Goal: Task Accomplishment & Management: Manage account settings

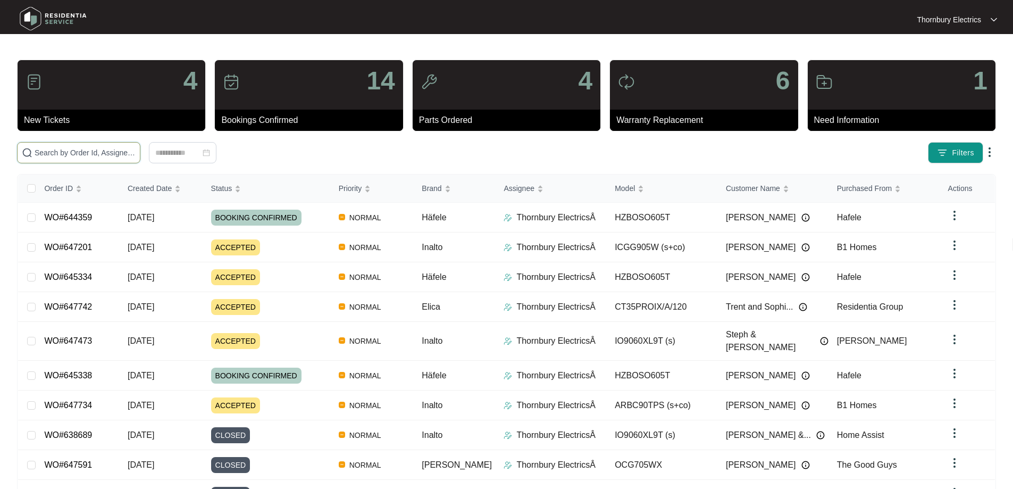
click at [124, 148] on input "text" at bounding box center [85, 153] width 101 height 12
paste input "628098"
type input "628098"
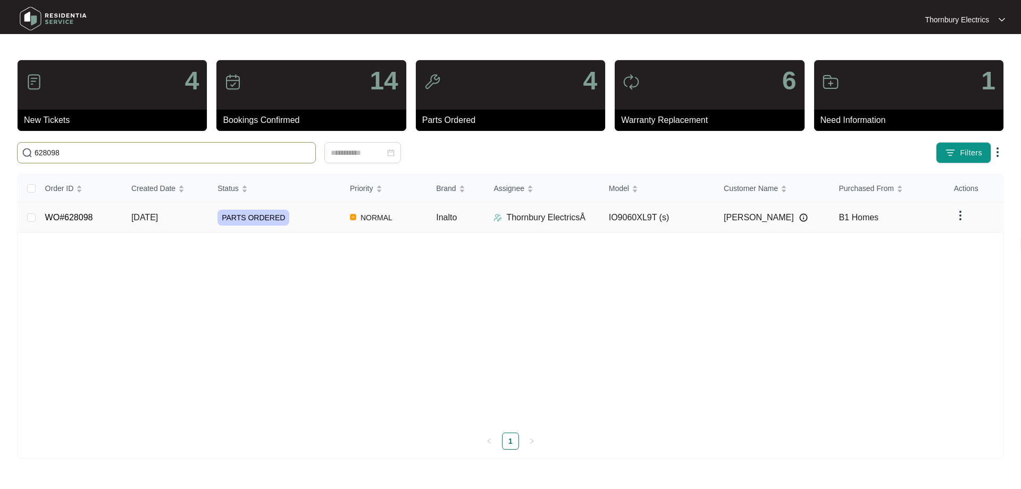
click at [281, 223] on div "PARTS ORDERED" at bounding box center [280, 218] width 124 height 16
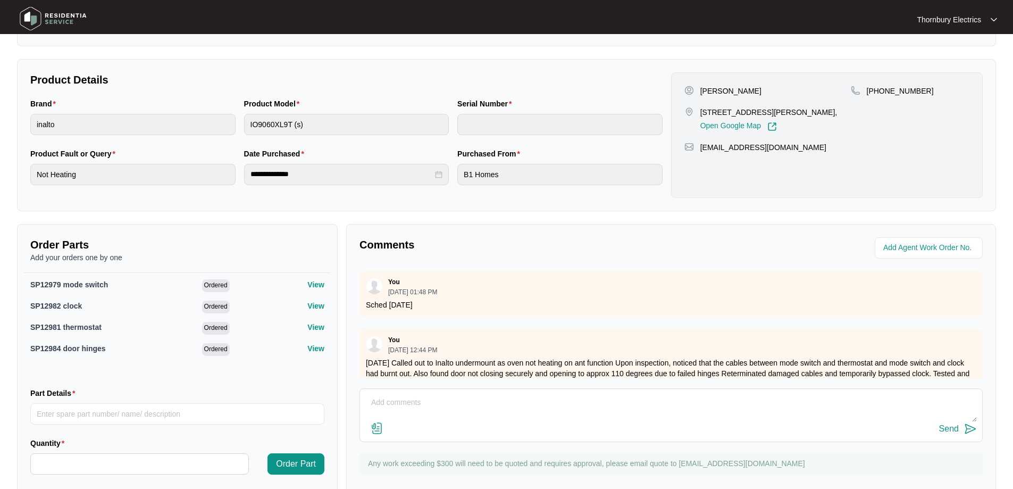
scroll to position [213, 0]
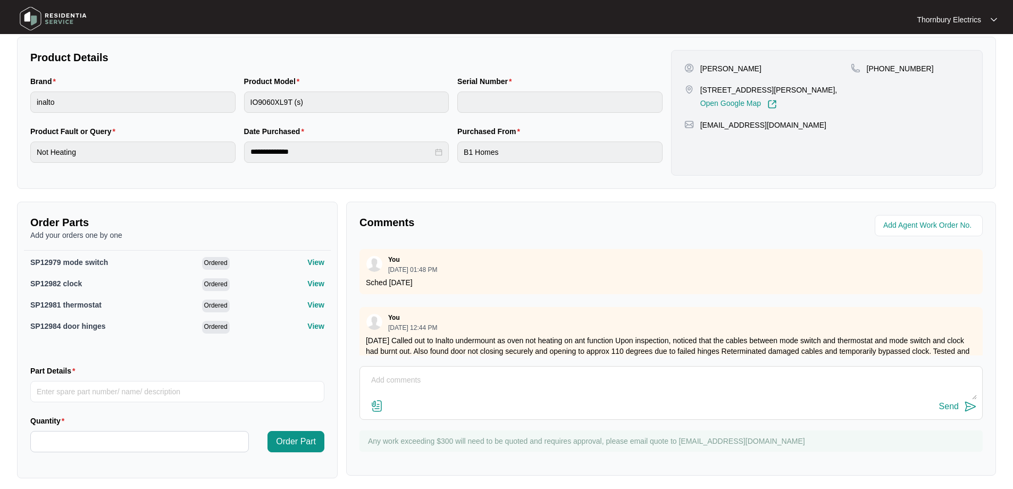
click at [404, 389] on textarea at bounding box center [671, 386] width 612 height 28
click at [580, 387] on textarea "03.10 parts were just delivered, but we are missing the" at bounding box center [671, 386] width 612 height 28
paste textarea "SP12979 mode switch"
type textarea "03.10 parts were just delivered, but we are missing the SP12979 mode switch. do…"
click at [947, 409] on div "Send" at bounding box center [949, 407] width 20 height 10
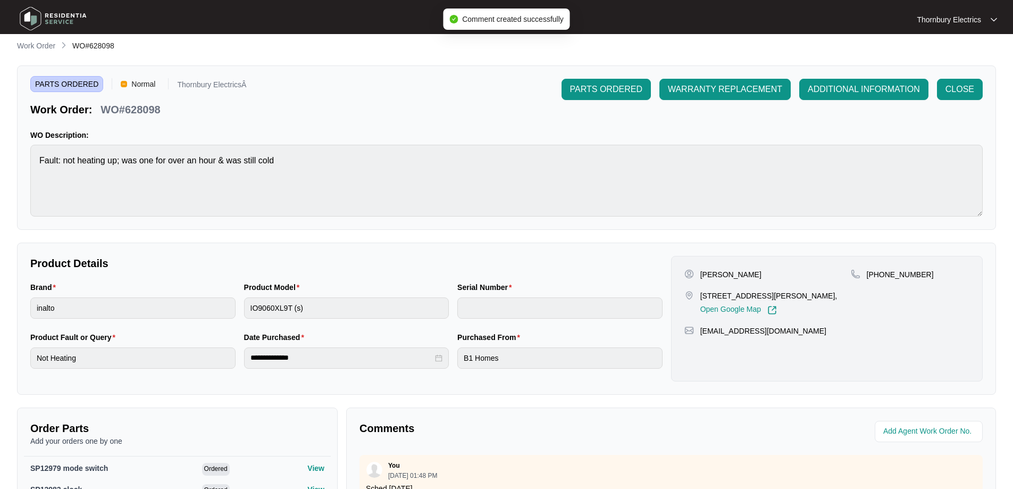
scroll to position [0, 0]
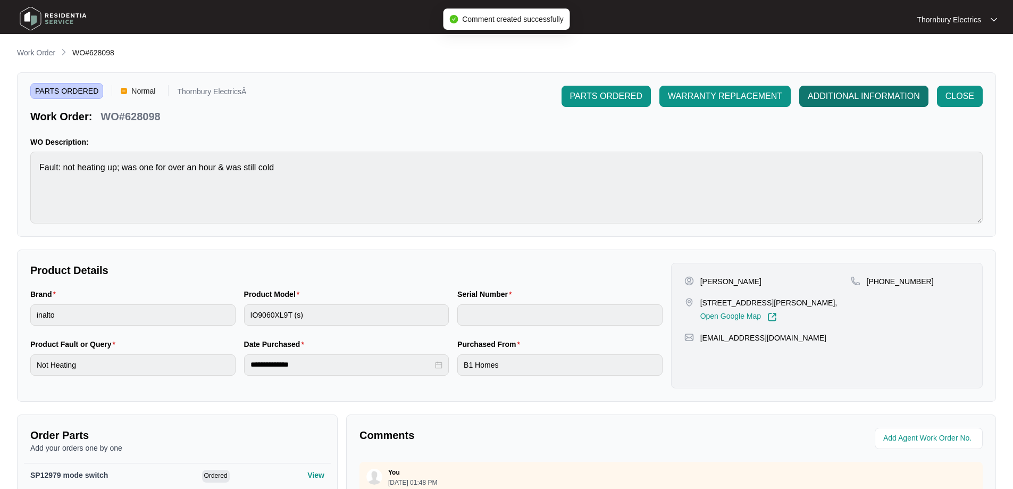
click at [877, 101] on span "ADDITIONAL INFORMATION" at bounding box center [864, 96] width 112 height 13
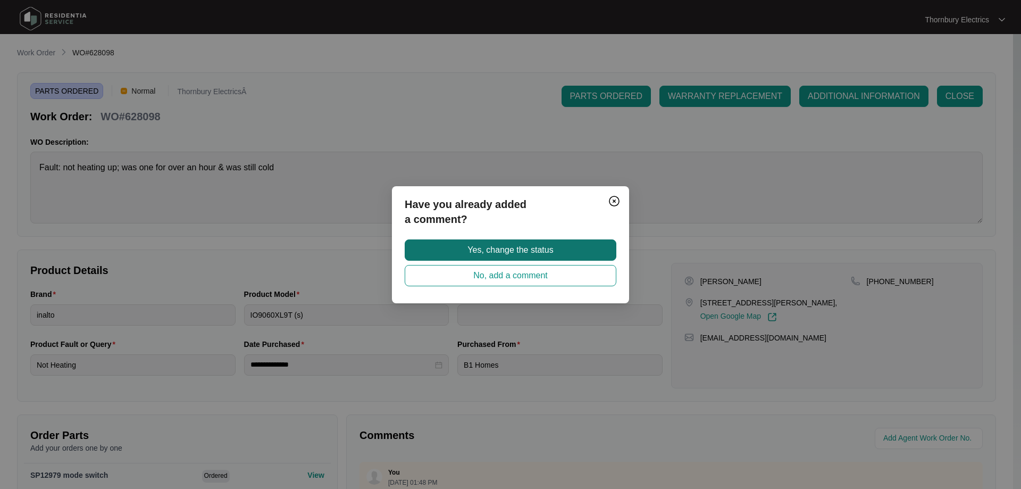
click at [537, 250] on span "Yes, change the status" at bounding box center [511, 250] width 86 height 13
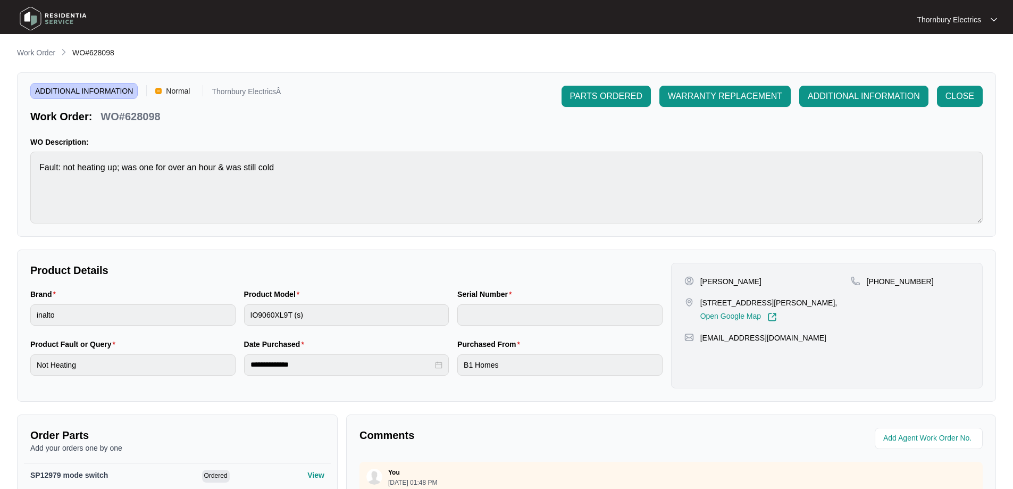
click at [37, 40] on main "**********" at bounding box center [506, 354] width 1013 height 708
click at [35, 46] on main "**********" at bounding box center [506, 354] width 1013 height 708
click at [30, 47] on p "Work Order" at bounding box center [36, 52] width 38 height 11
